Goal: Subscribe to service/newsletter

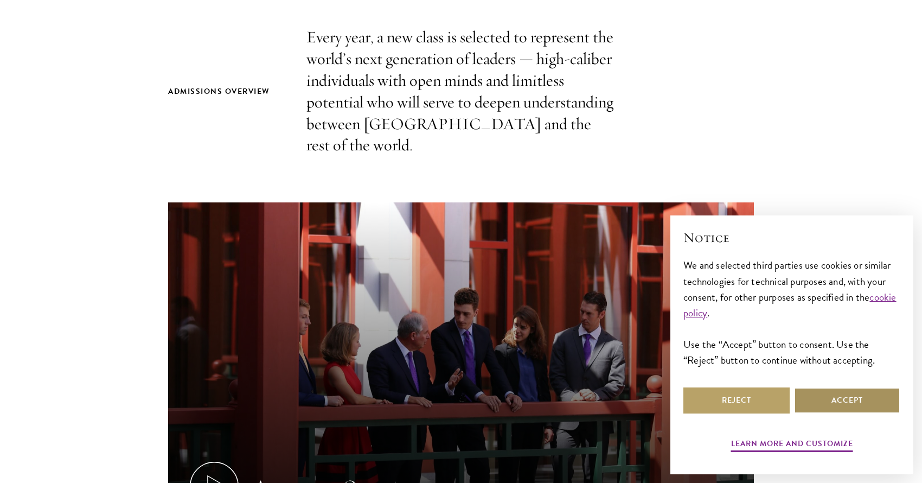
click at [862, 405] on button "Accept" at bounding box center [847, 400] width 106 height 26
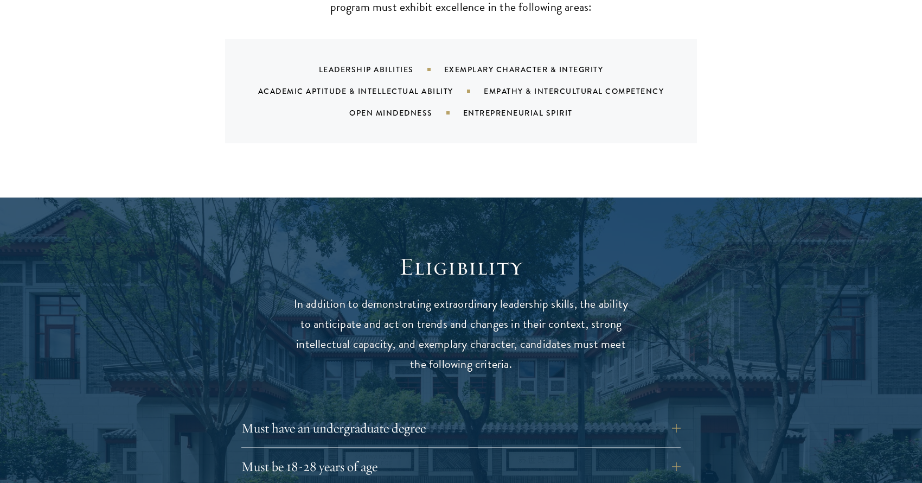
scroll to position [1426, 0]
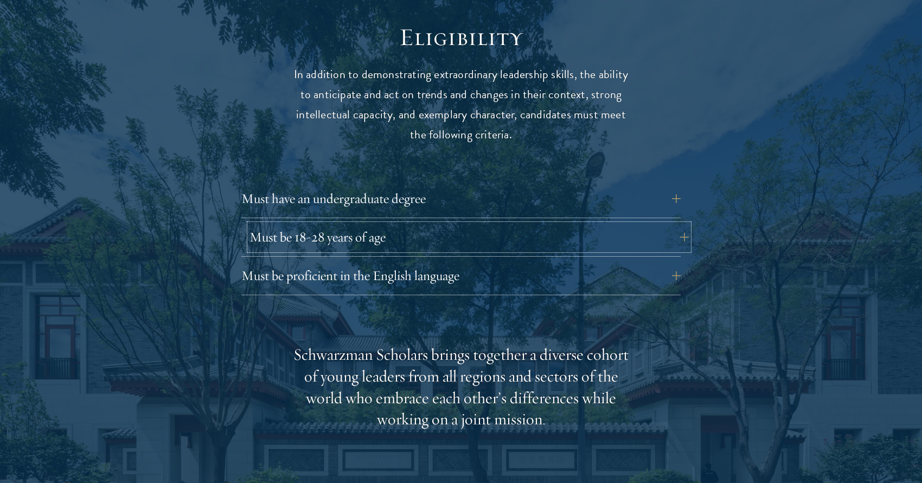
click at [426, 224] on button "Must be 18-28 years of age" at bounding box center [468, 237] width 439 height 26
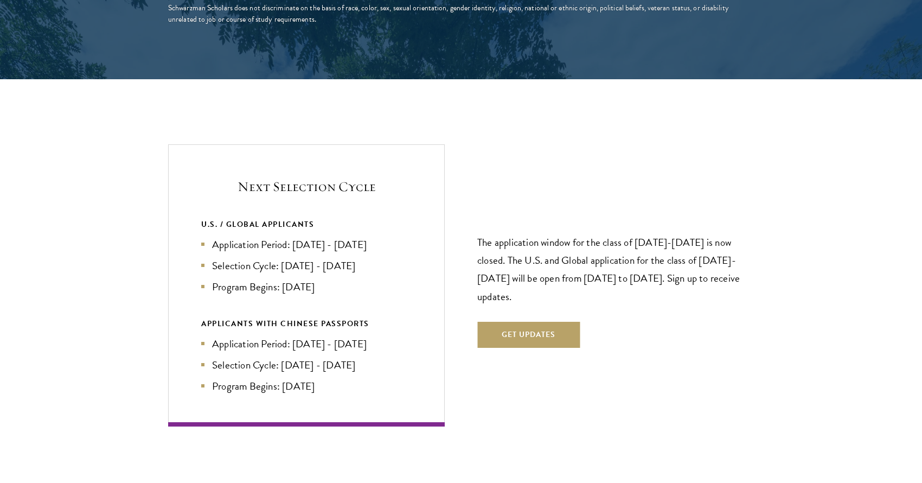
scroll to position [2303, 0]
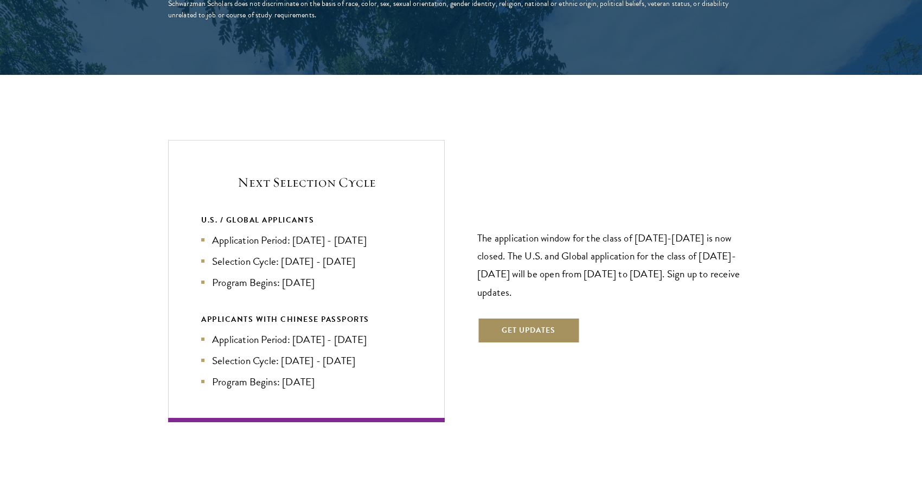
click at [529, 317] on button "Get Updates" at bounding box center [528, 330] width 102 height 26
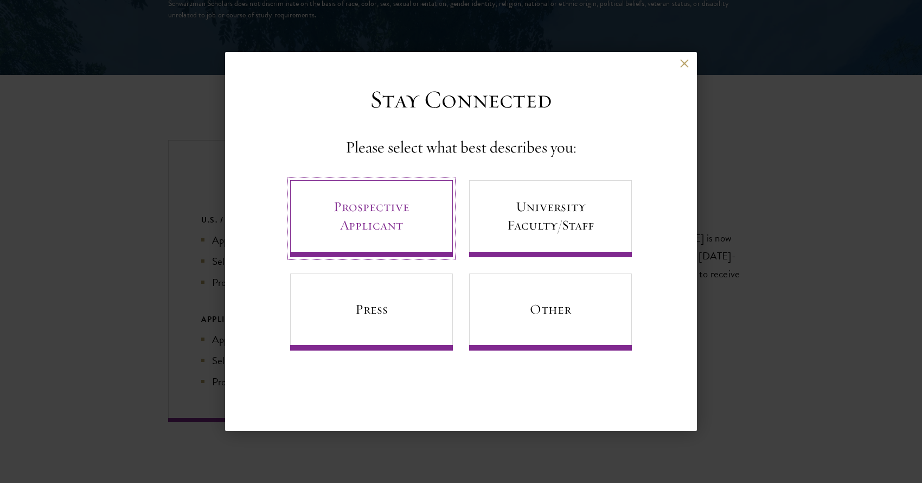
click at [422, 228] on link "Prospective Applicant" at bounding box center [371, 218] width 163 height 77
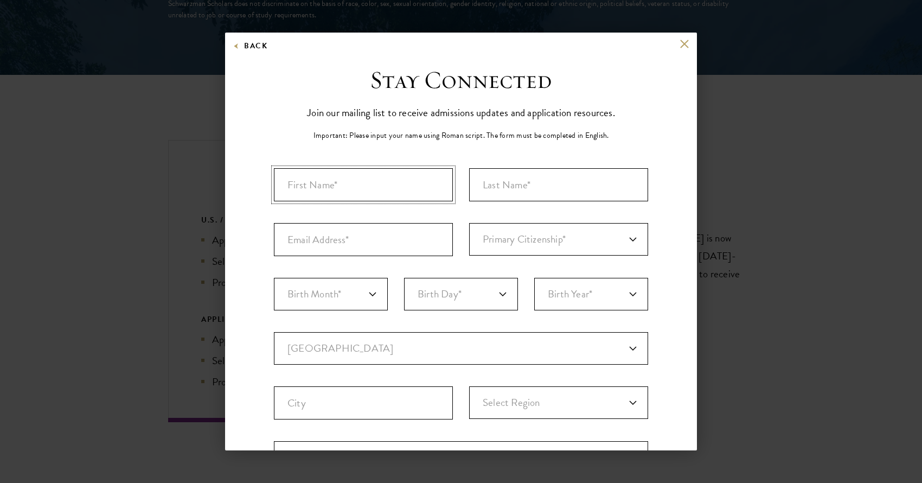
click at [387, 193] on input "First Name*" at bounding box center [363, 184] width 179 height 33
type input "Sirui"
click at [523, 182] on input "Last Name (Family Name)*" at bounding box center [558, 184] width 179 height 33
type input "[PERSON_NAME]"
click at [404, 239] on input "Email Address*" at bounding box center [363, 239] width 179 height 33
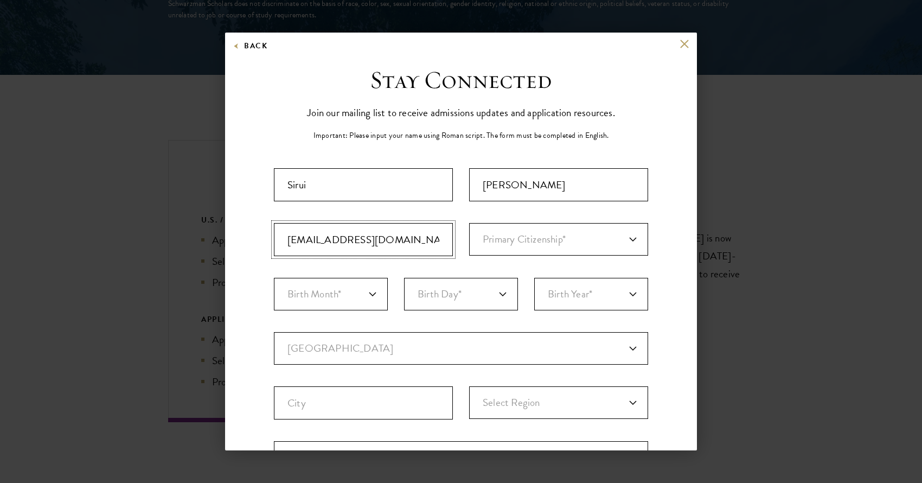
type input "[EMAIL_ADDRESS][DOMAIN_NAME]"
click at [509, 246] on select "Primary Citizenship* [GEOGRAPHIC_DATA] [DEMOGRAPHIC_DATA] [DEMOGRAPHIC_DATA] [D…" at bounding box center [558, 239] width 179 height 33
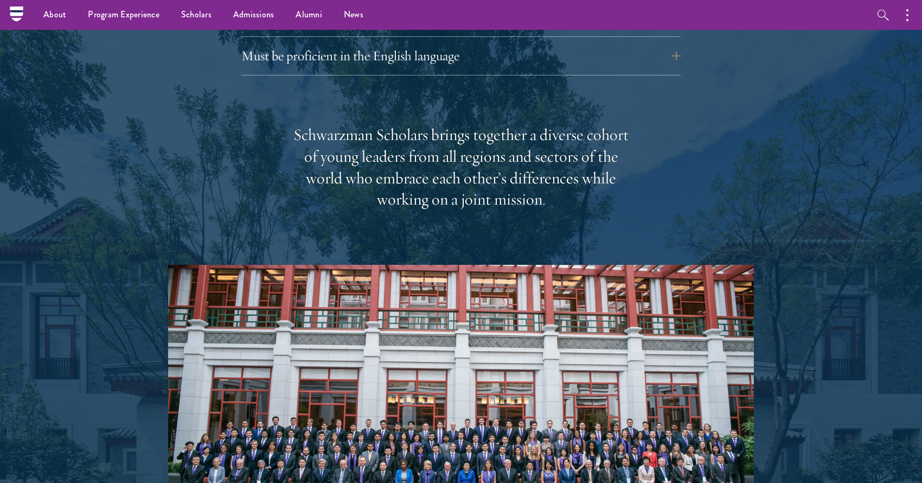
scroll to position [1651, 0]
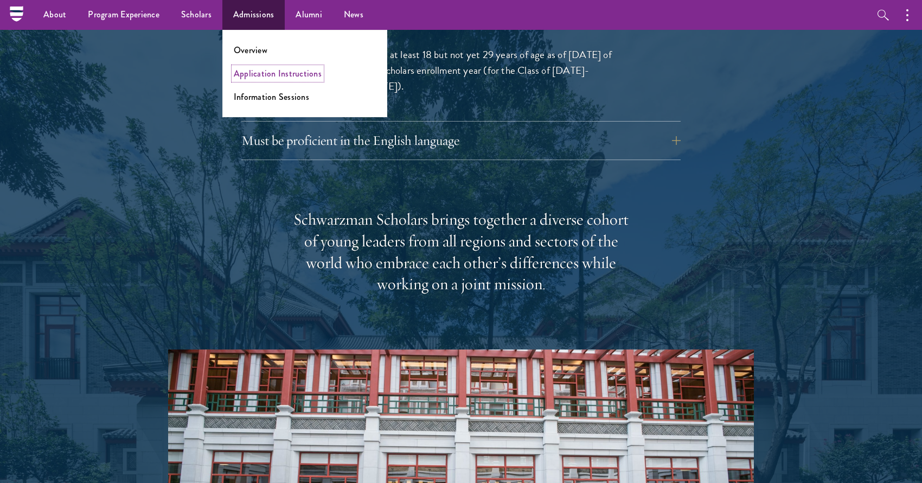
click at [261, 76] on link "Application Instructions" at bounding box center [278, 73] width 88 height 12
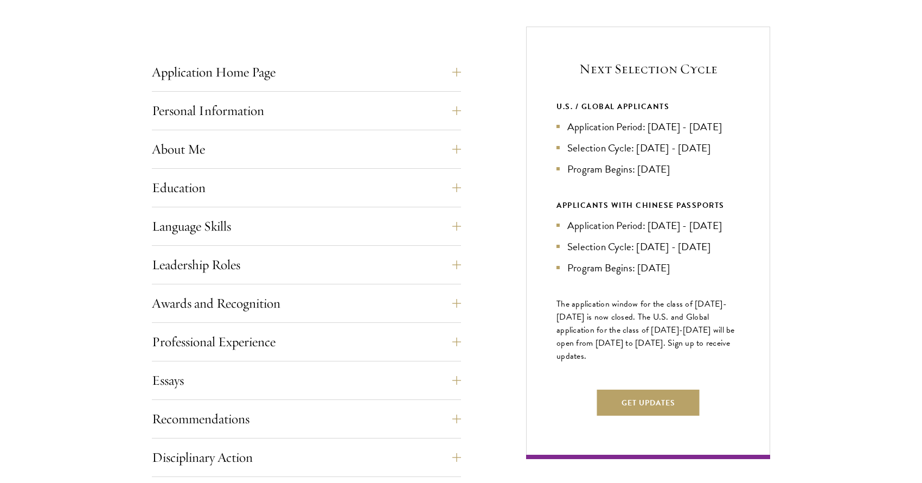
scroll to position [415, 0]
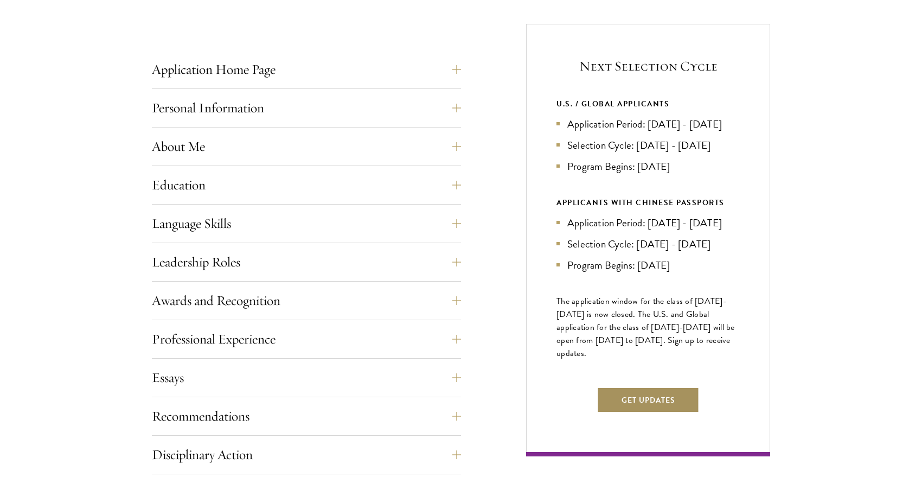
click at [645, 413] on button "Get Updates" at bounding box center [648, 400] width 102 height 26
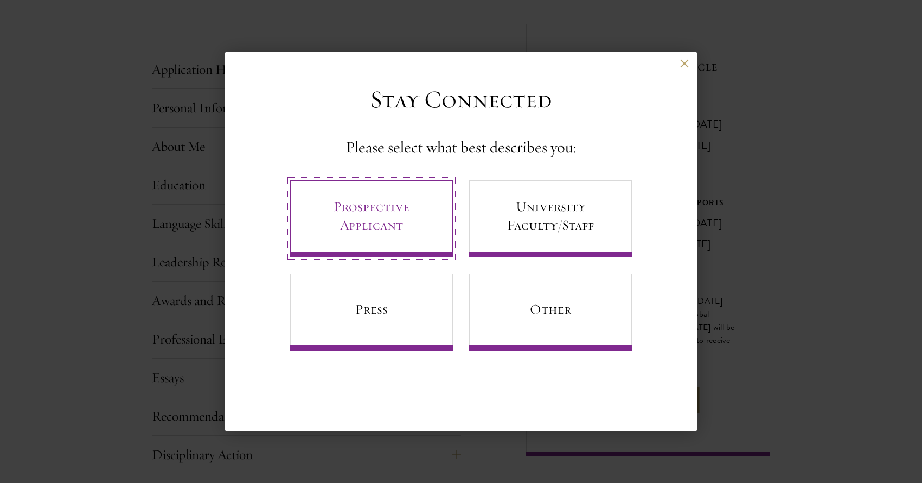
click at [393, 223] on link "Prospective Applicant" at bounding box center [371, 218] width 163 height 77
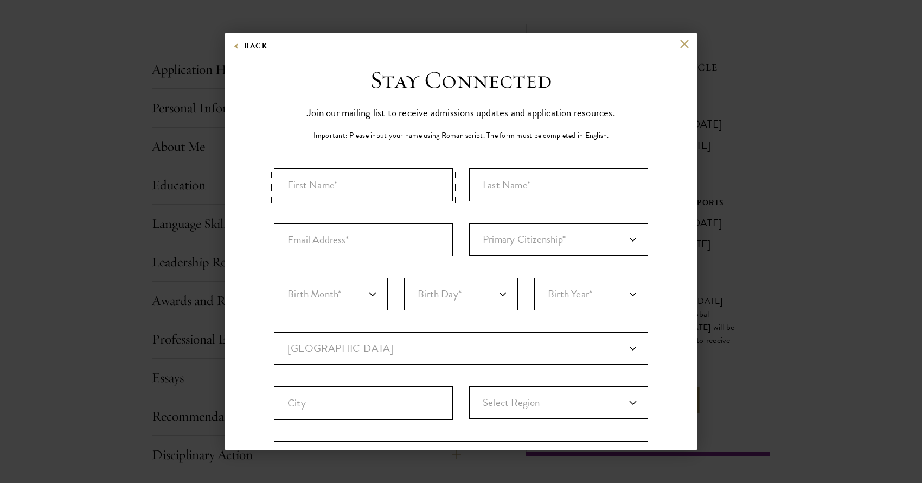
click at [376, 186] on input "First Name*" at bounding box center [363, 184] width 179 height 33
type input "Sirui"
click at [565, 195] on input "Last Name (Family Name)*" at bounding box center [558, 184] width 179 height 33
type input "[PERSON_NAME]"
click at [569, 250] on select "Primary Citizenship* [GEOGRAPHIC_DATA] [DEMOGRAPHIC_DATA] [DEMOGRAPHIC_DATA] [D…" at bounding box center [558, 239] width 179 height 33
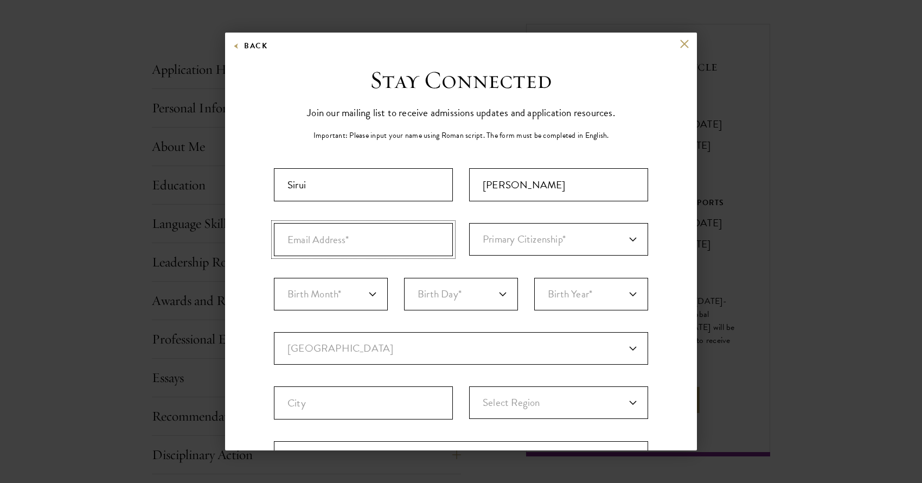
click at [383, 248] on input "Email Address*" at bounding box center [363, 239] width 179 height 33
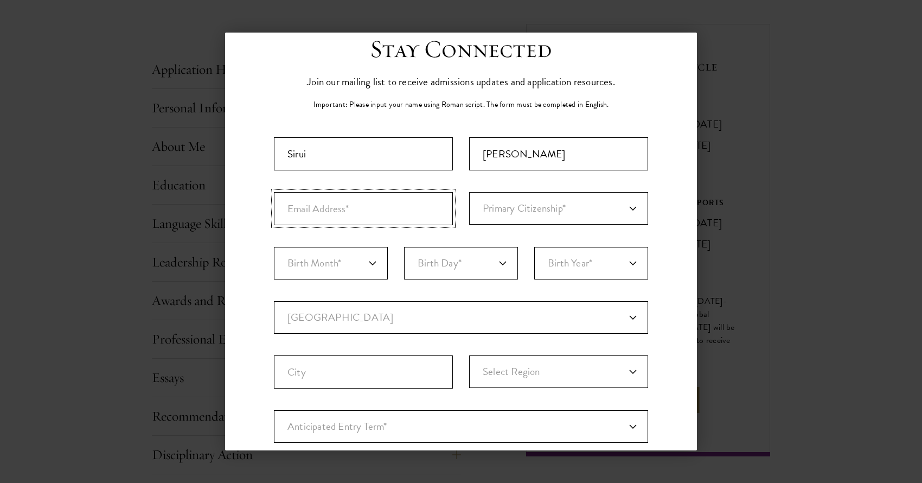
scroll to position [31, 0]
click at [393, 315] on select "Current Country Afghanistan Aland Islands Albania Algeria Andorra Angola Anguil…" at bounding box center [461, 316] width 374 height 33
select select "US"
click at [274, 300] on select "Current Country Afghanistan Aland Islands Albania Algeria Andorra Angola Anguil…" at bounding box center [461, 316] width 374 height 33
select select
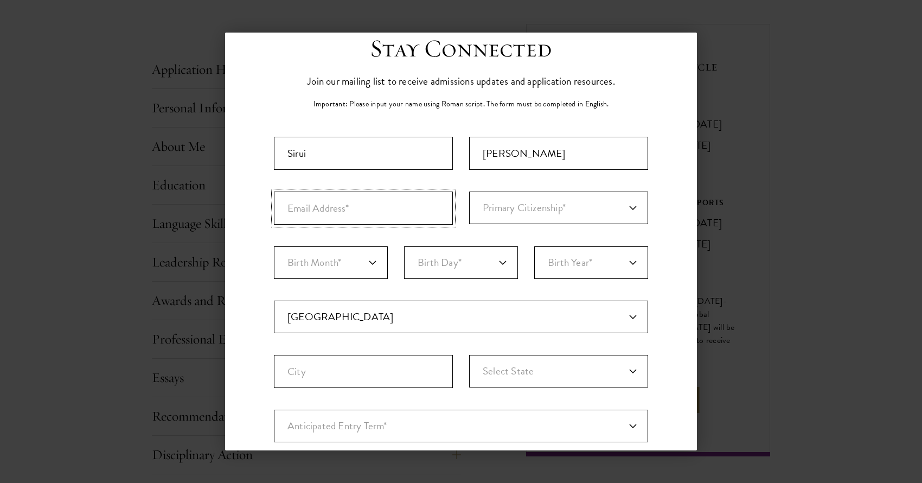
click at [343, 213] on input "Email Address*" at bounding box center [363, 207] width 179 height 33
type input "[EMAIL_ADDRESS][DOMAIN_NAME]"
click at [335, 268] on select "Birth Month* January February March April May June July August September Octobe…" at bounding box center [331, 262] width 114 height 33
select select "09"
click at [274, 246] on select "Birth Month* January February March April May June July August September Octobe…" at bounding box center [331, 262] width 114 height 33
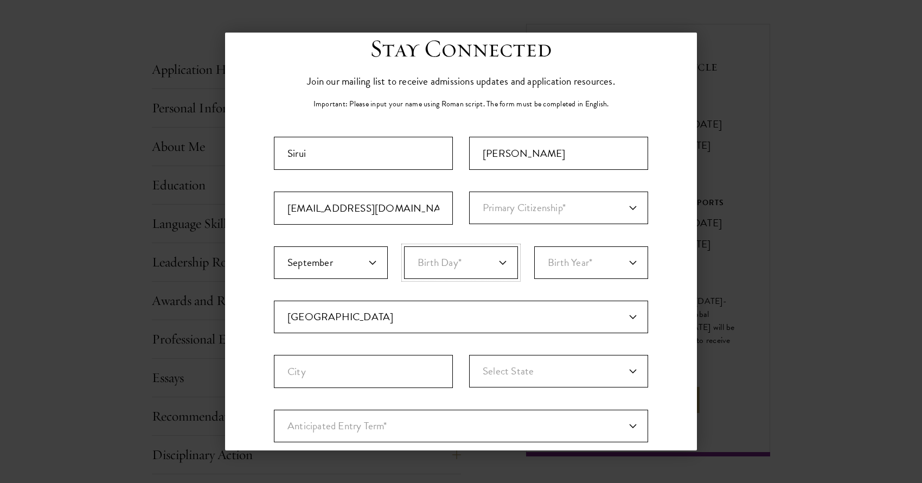
click at [483, 262] on select "Birth Day* 1 2 3 4 5 6 7 8 9 10 11 12 13 14 15 16 17 18 19 20 21 22 23 24 25 26…" at bounding box center [461, 262] width 114 height 33
select select "15"
click at [404, 246] on select "Birth Day* 1 2 3 4 5 6 7 8 9 10 11 12 13 14 15 16 17 18 19 20 21 22 23 24 25 26…" at bounding box center [461, 262] width 114 height 33
click at [616, 268] on select "Birth Year* 2025 2024 2023 2022 2021 2020 2019 2018 2017 2016 2015 2014 2013 20…" at bounding box center [591, 262] width 114 height 33
select select "2000"
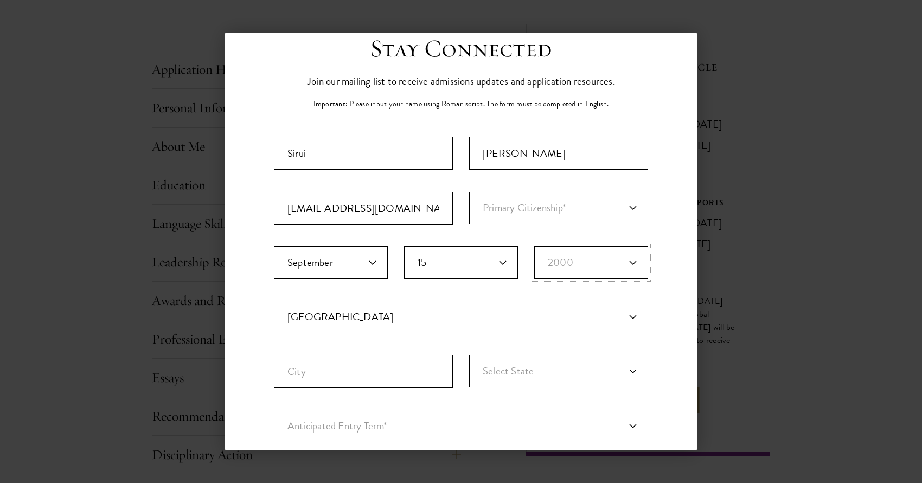
click at [534, 246] on select "Birth Year* 2025 2024 2023 2022 2021 2020 2019 2018 2017 2016 2015 2014 2013 20…" at bounding box center [591, 262] width 114 height 33
click at [417, 372] on input "City" at bounding box center [363, 371] width 179 height 33
type input "New York"
click at [574, 387] on select "Select State Alabama Alaska American Samoa APO/FPO (AA) APO/FPO (AE) APO/FPO (A…" at bounding box center [558, 371] width 179 height 33
select select "NY"
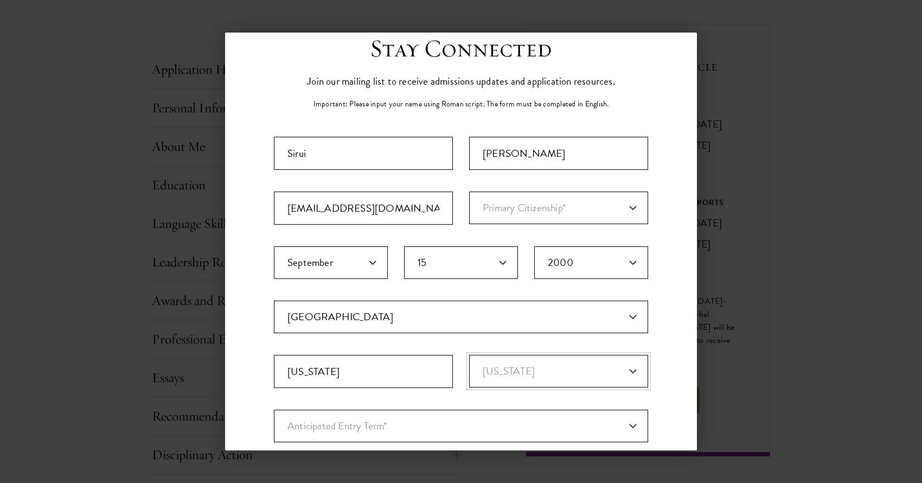
click at [469, 355] on select "Select State Alabama Alaska American Samoa APO/FPO (AA) APO/FPO (AE) APO/FPO (A…" at bounding box center [558, 371] width 179 height 33
click at [434, 421] on select "Anticipated Entry Term* Just Exploring" at bounding box center [461, 425] width 374 height 33
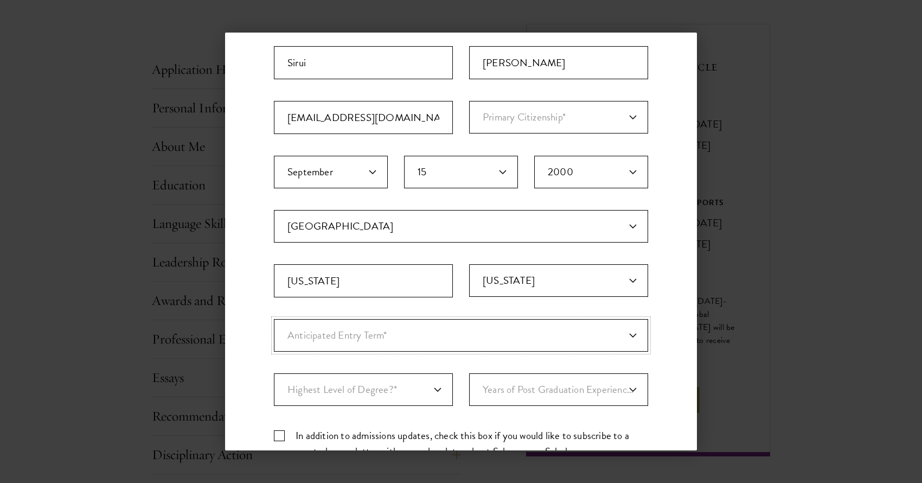
scroll to position [131, 0]
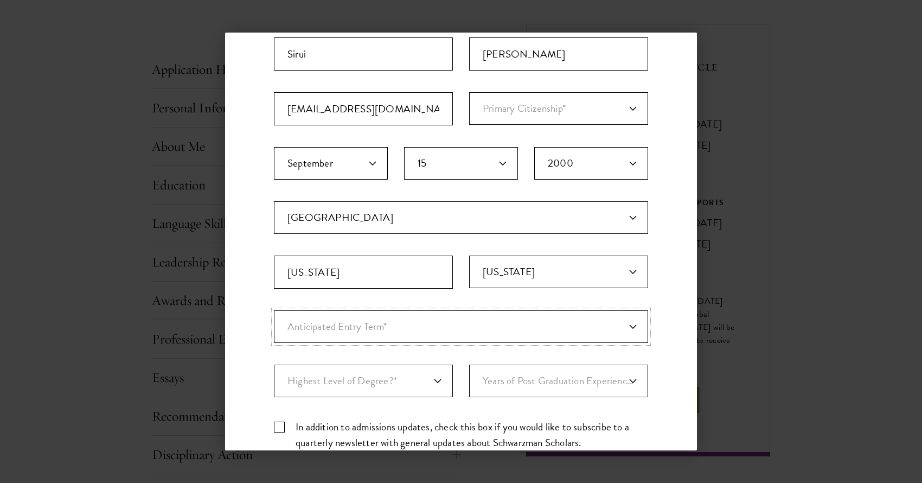
click at [417, 333] on select "Anticipated Entry Term* Just Exploring" at bounding box center [461, 326] width 374 height 33
click at [417, 387] on select "Highest Level of Degree?* PHD Bachelor's Master's Current Undergraduate Student" at bounding box center [363, 380] width 179 height 33
select select "009547fe-3364-4351-8e81-63abea734008"
click at [274, 364] on select "Highest Level of Degree?* PHD Bachelor's Master's Current Undergraduate Student" at bounding box center [363, 380] width 179 height 33
click at [535, 385] on select "Years of Post Graduation Experience?* 1 2 3 4 5 6 7 8 9 10" at bounding box center [558, 380] width 179 height 33
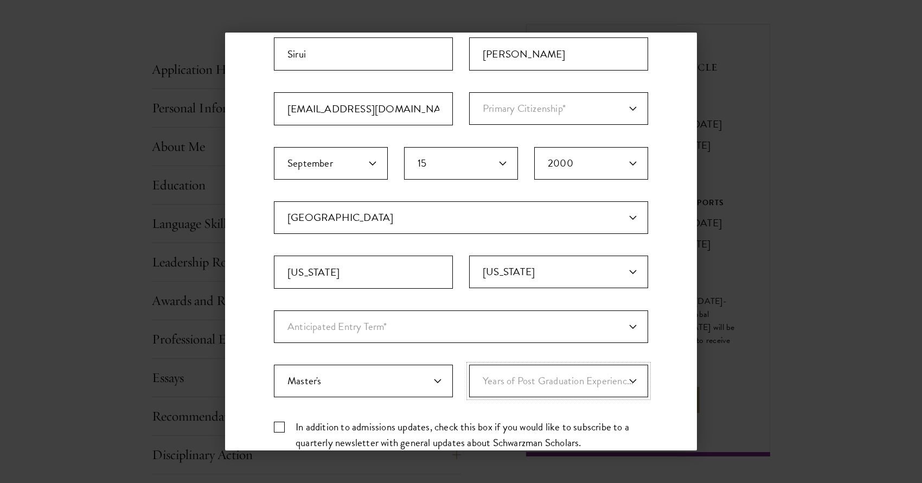
select select "2"
click at [469, 364] on select "Years of Post Graduation Experience?* 1 2 3 4 5 6 7 8 9 10" at bounding box center [558, 380] width 179 height 33
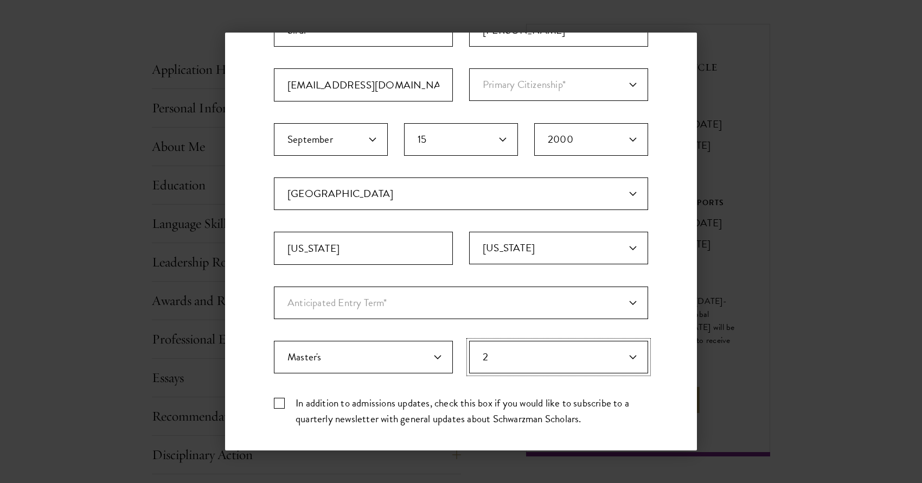
scroll to position [157, 0]
click at [539, 410] on label "In addition to admissions updates, check this box if you would like to subscrib…" at bounding box center [461, 408] width 374 height 31
click at [539, 400] on input "In addition to admissions updates, check this box if you would like to subscrib…" at bounding box center [461, 396] width 374 height 7
click at [530, 417] on label "In addition to admissions updates, check this box if you would like to subscrib…" at bounding box center [461, 408] width 374 height 31
click at [530, 400] on input "In addition to admissions updates, check this box if you would like to subscrib…" at bounding box center [461, 396] width 374 height 7
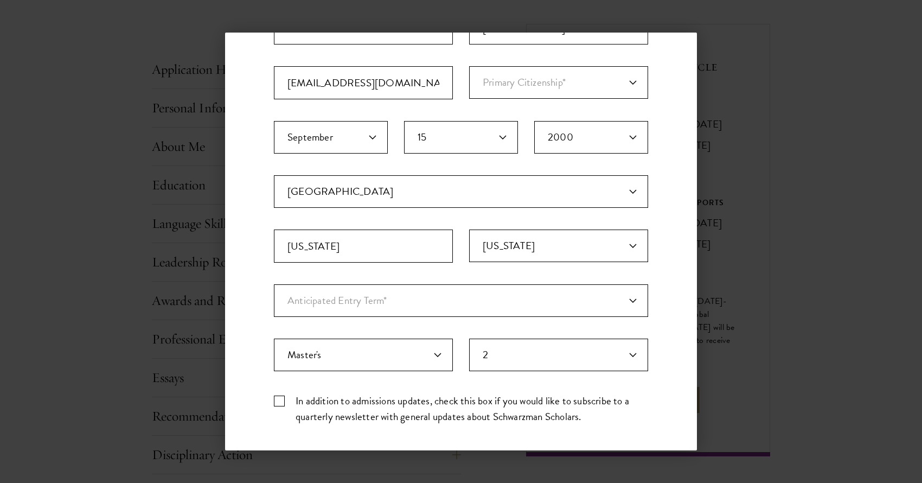
click at [530, 417] on label "In addition to admissions updates, check this box if you would like to subscrib…" at bounding box center [461, 408] width 374 height 31
click at [530, 400] on input "In addition to admissions updates, check this box if you would like to subscrib…" at bounding box center [461, 396] width 374 height 7
checkbox input "true"
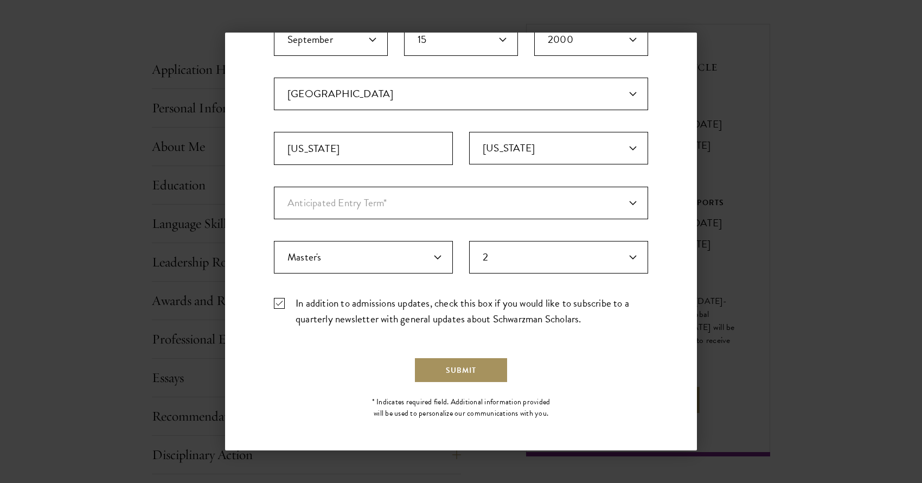
click at [483, 376] on button "Submit" at bounding box center [461, 370] width 94 height 26
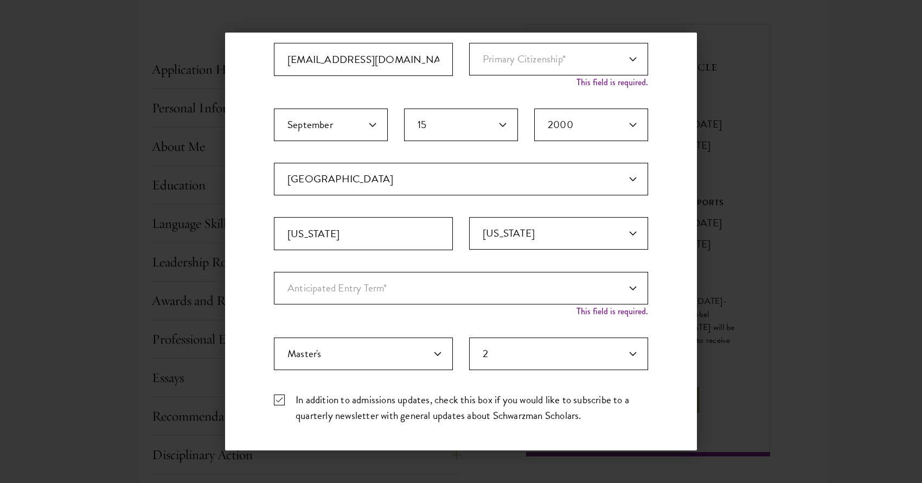
scroll to position [166, 0]
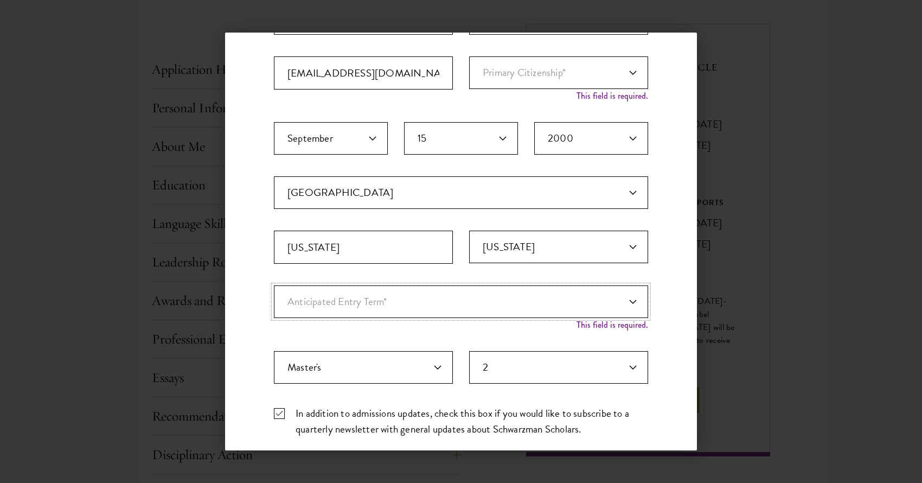
click at [473, 303] on select "Anticipated Entry Term* Just Exploring" at bounding box center [461, 301] width 374 height 33
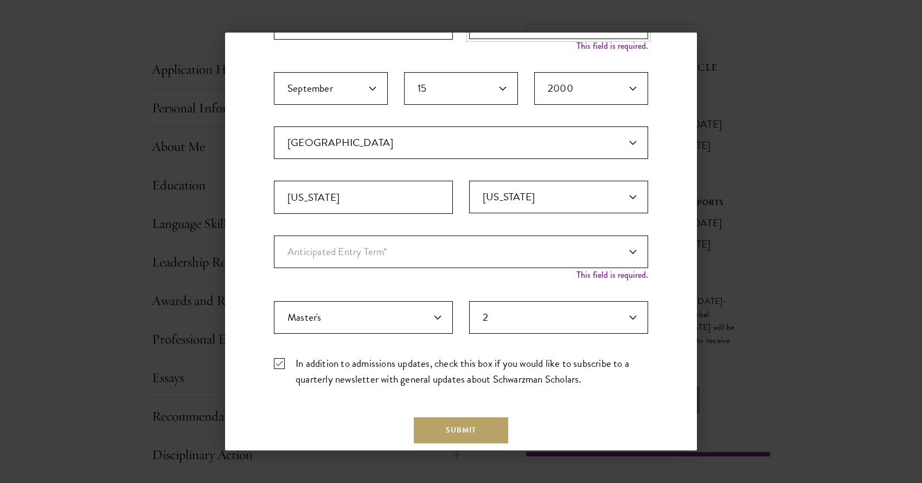
scroll to position [217, 0]
click at [488, 422] on button "Submit" at bounding box center [461, 429] width 94 height 26
click at [465, 425] on button "Submit" at bounding box center [461, 429] width 94 height 26
click at [487, 262] on select "Anticipated Entry Term* Just Exploring" at bounding box center [461, 251] width 374 height 33
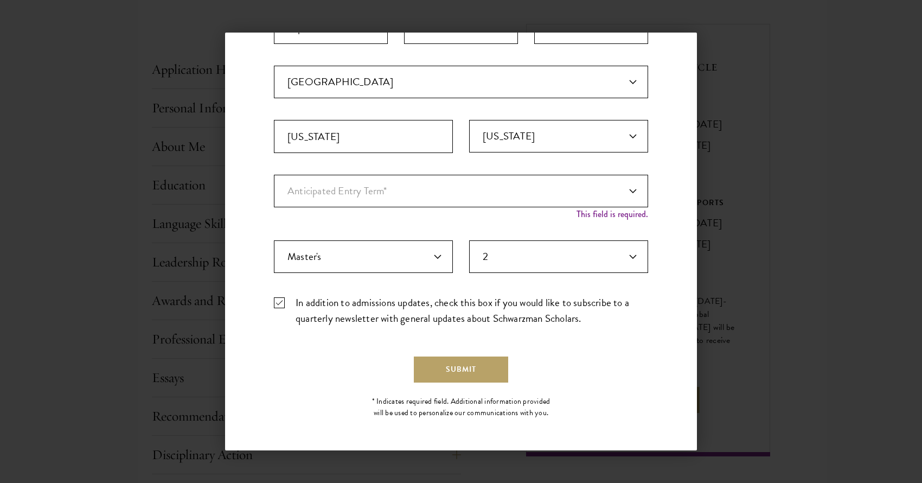
scroll to position [0, 0]
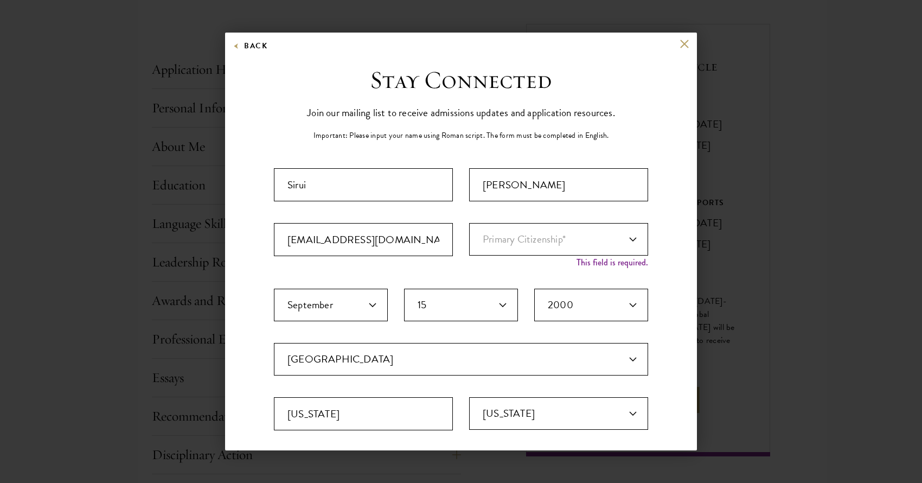
click at [458, 192] on div "Important: The form must be completed in English. Sirui Wang sw4139@columbia.ed…" at bounding box center [461, 389] width 374 height 443
click at [547, 232] on select "Primary Citizenship* [GEOGRAPHIC_DATA] [DEMOGRAPHIC_DATA] [DEMOGRAPHIC_DATA] [D…" at bounding box center [558, 239] width 179 height 33
click at [691, 40] on div "Back" at bounding box center [461, 52] width 472 height 26
click at [690, 40] on div "Back" at bounding box center [461, 52] width 472 height 26
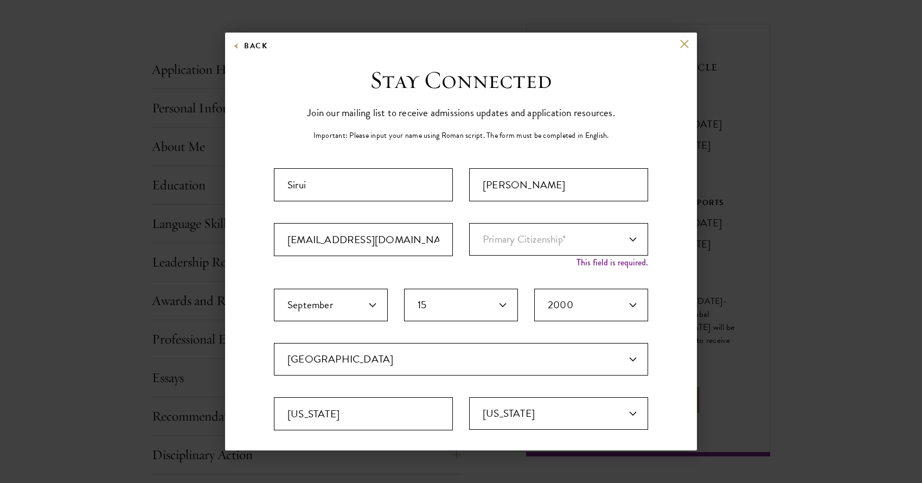
click at [689, 40] on div "Back" at bounding box center [461, 52] width 472 height 26
click at [684, 44] on button at bounding box center [683, 43] width 9 height 9
